Goal: Use online tool/utility: Utilize a website feature to perform a specific function

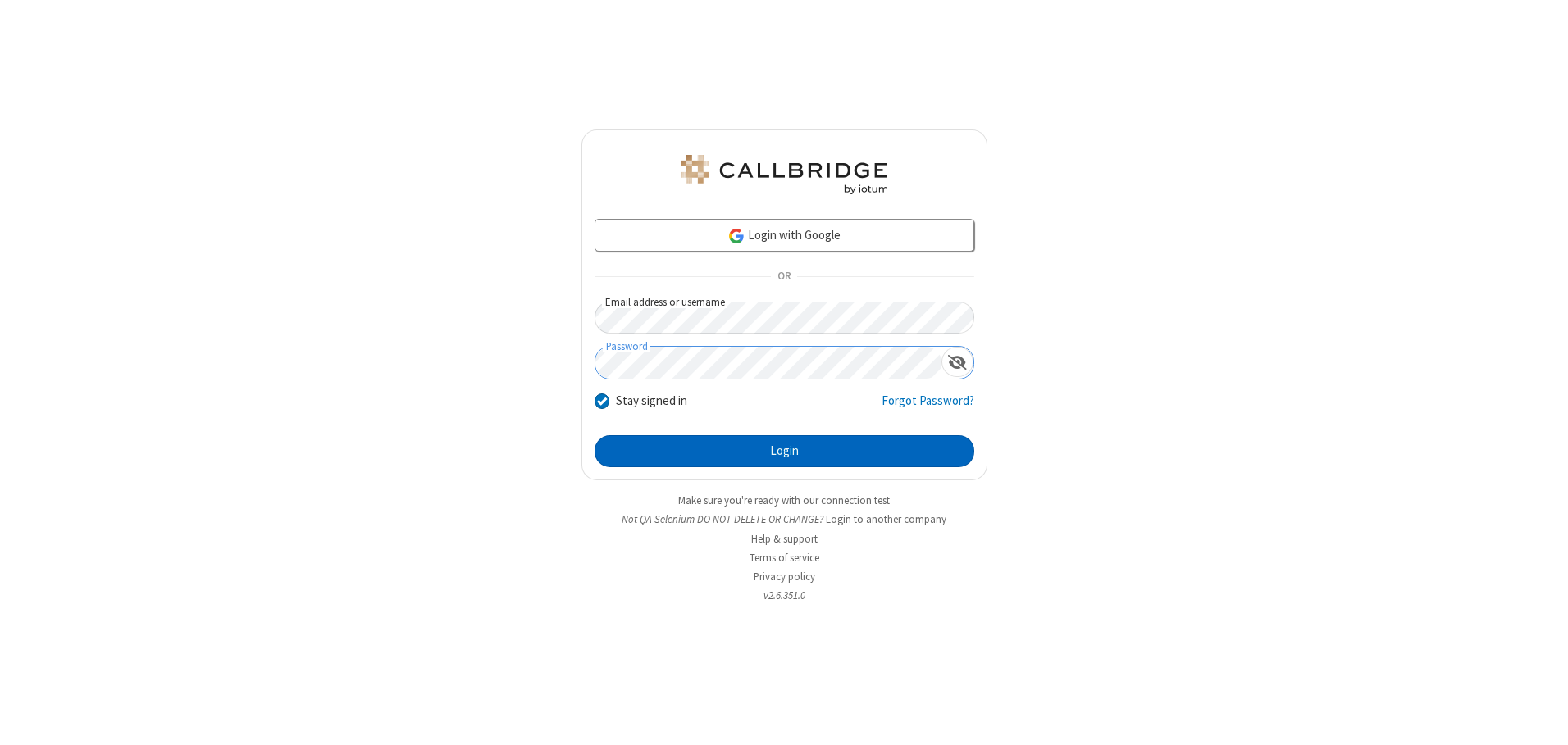
click at [784, 451] on button "Login" at bounding box center [784, 452] width 380 height 33
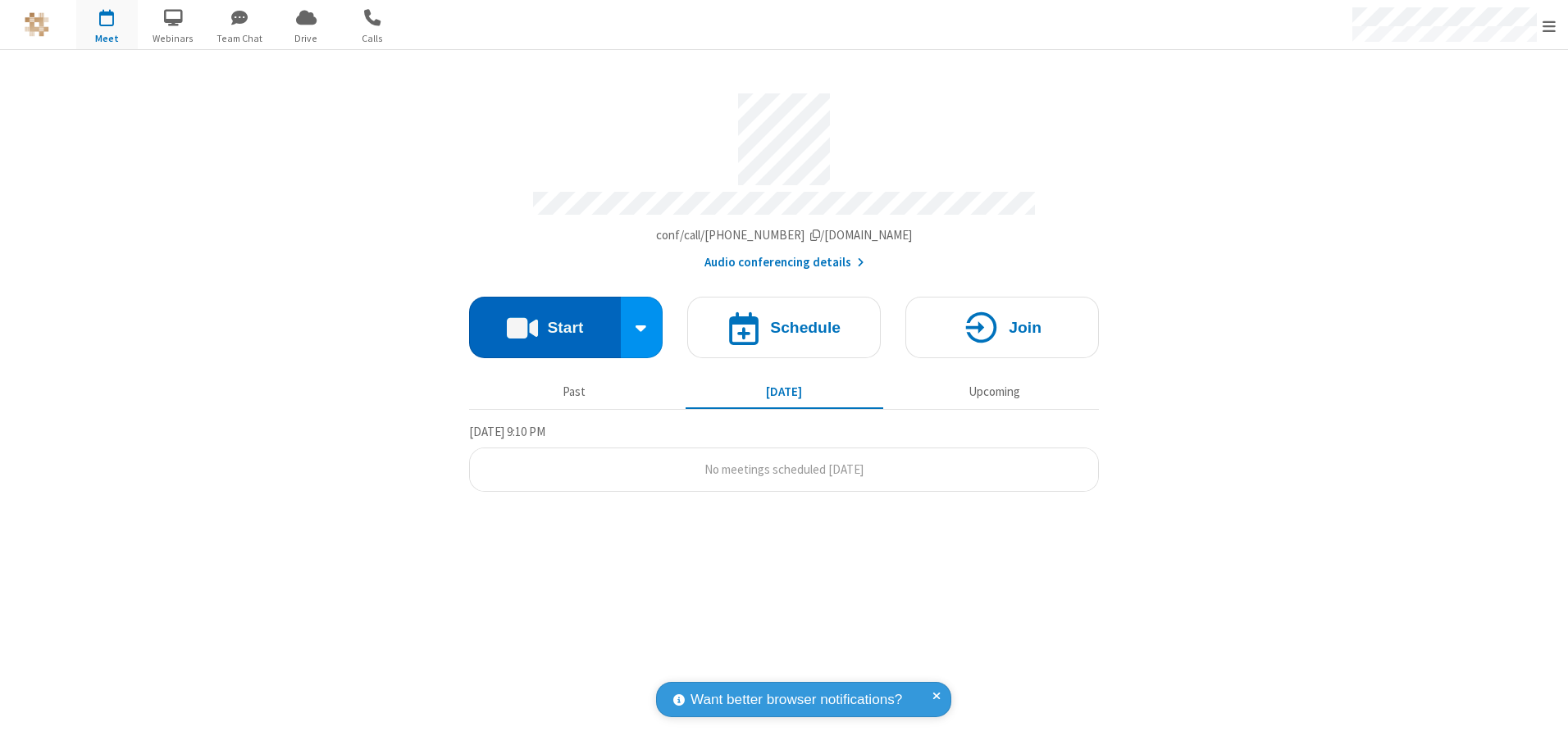
click at [544, 322] on button "Start" at bounding box center [545, 327] width 152 height 62
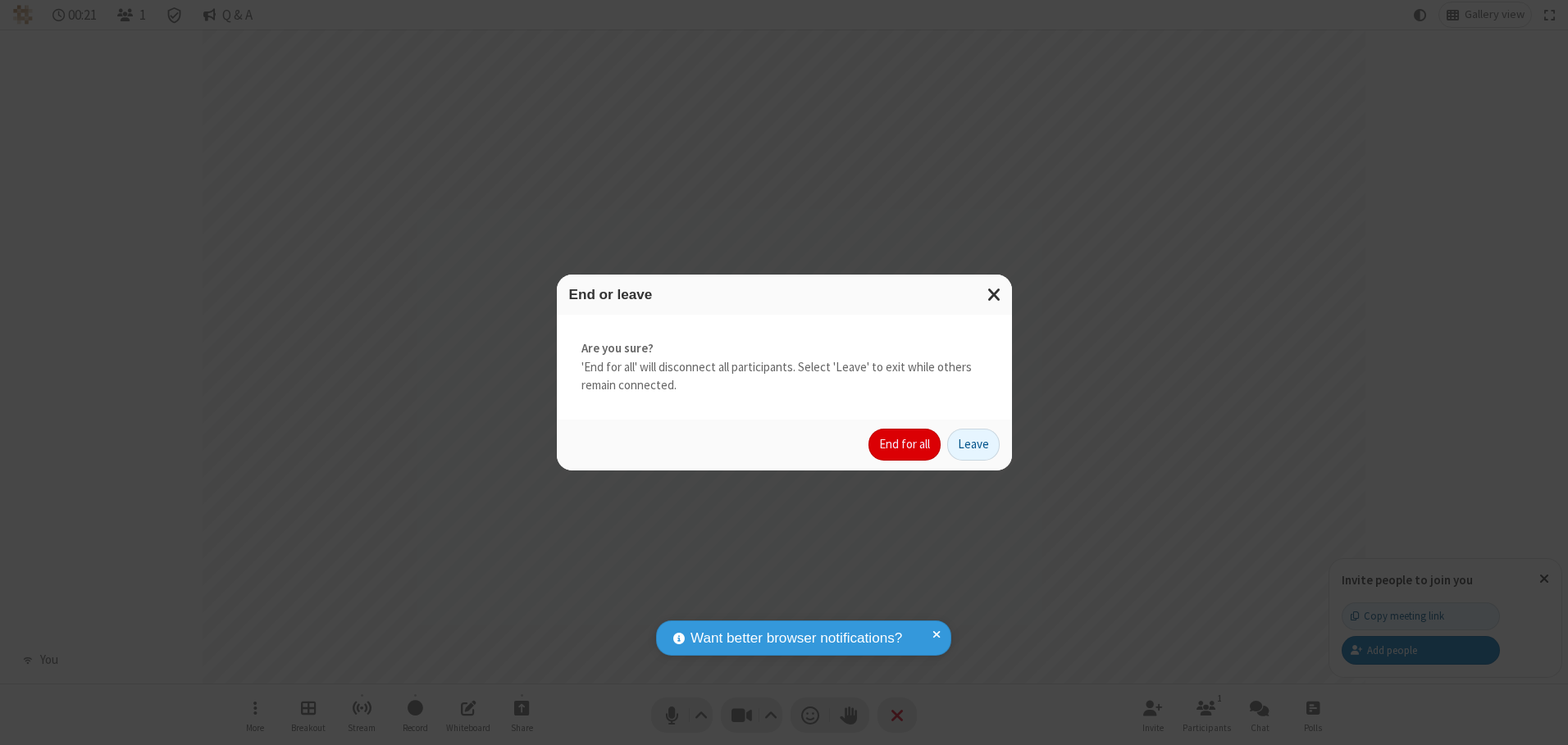
click at [905, 444] on button "End for all" at bounding box center [904, 445] width 72 height 33
